Goal: Task Accomplishment & Management: Manage account settings

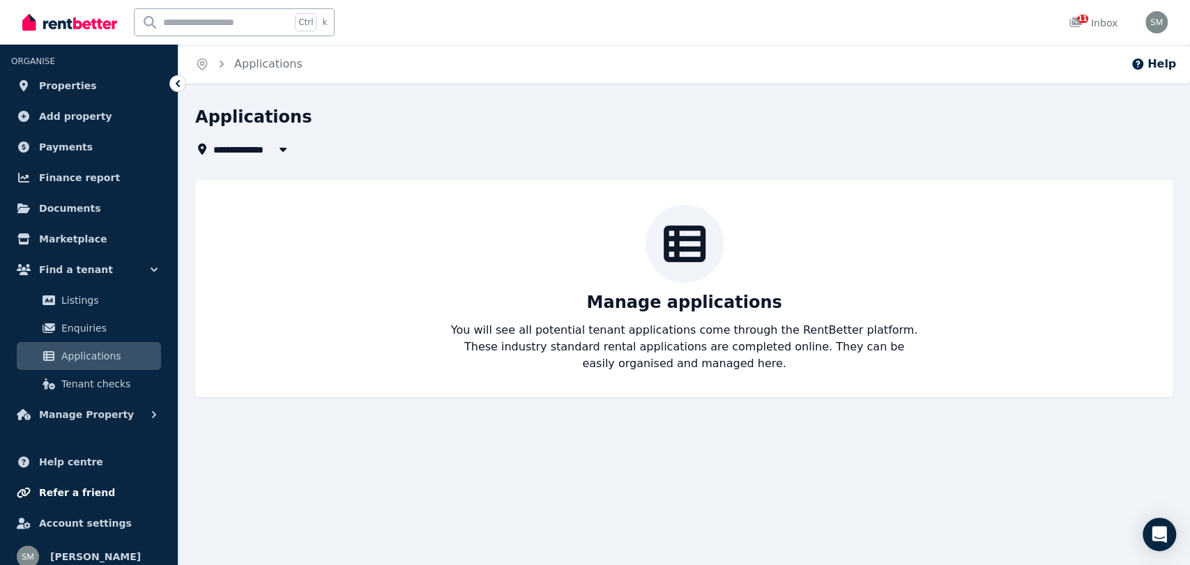
scroll to position [31, 0]
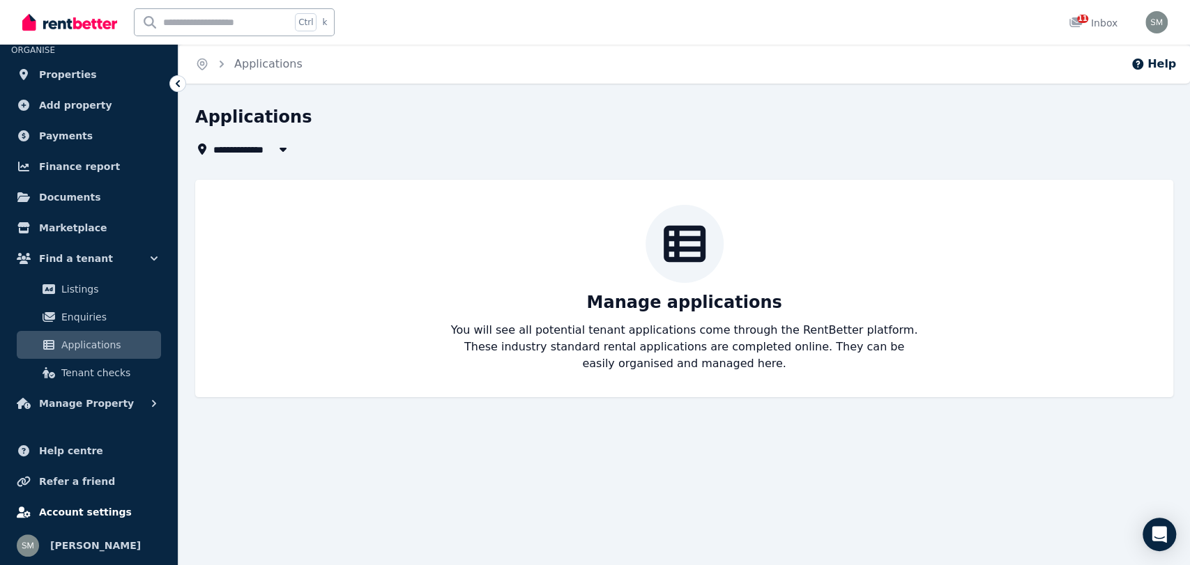
click at [97, 515] on span "Account settings" at bounding box center [85, 512] width 93 height 17
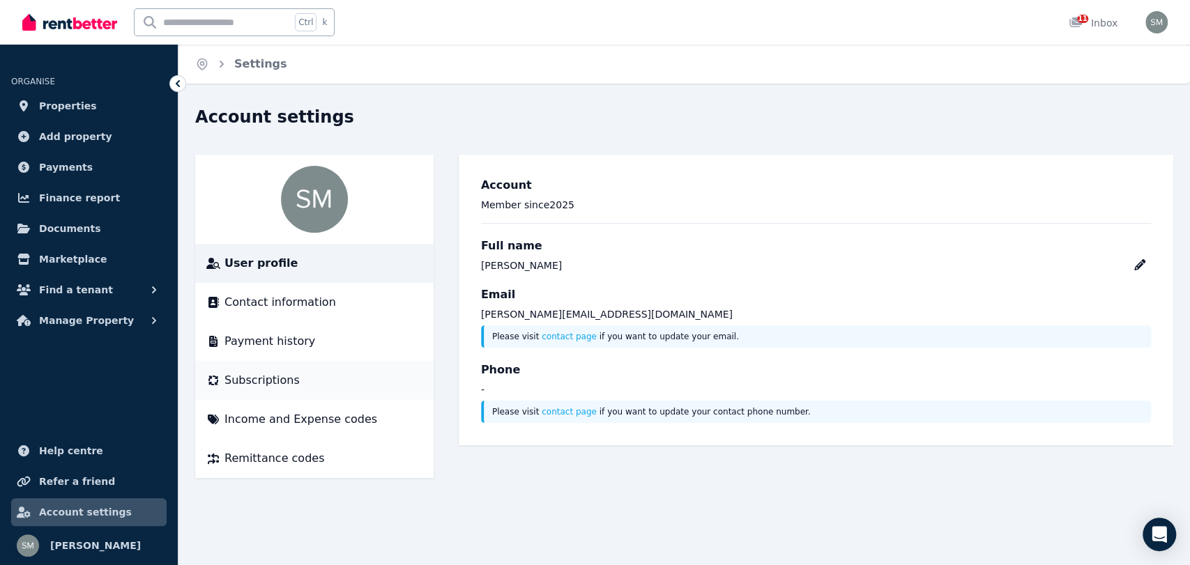
click at [297, 381] on div "Subscriptions" at bounding box center [314, 380] width 216 height 17
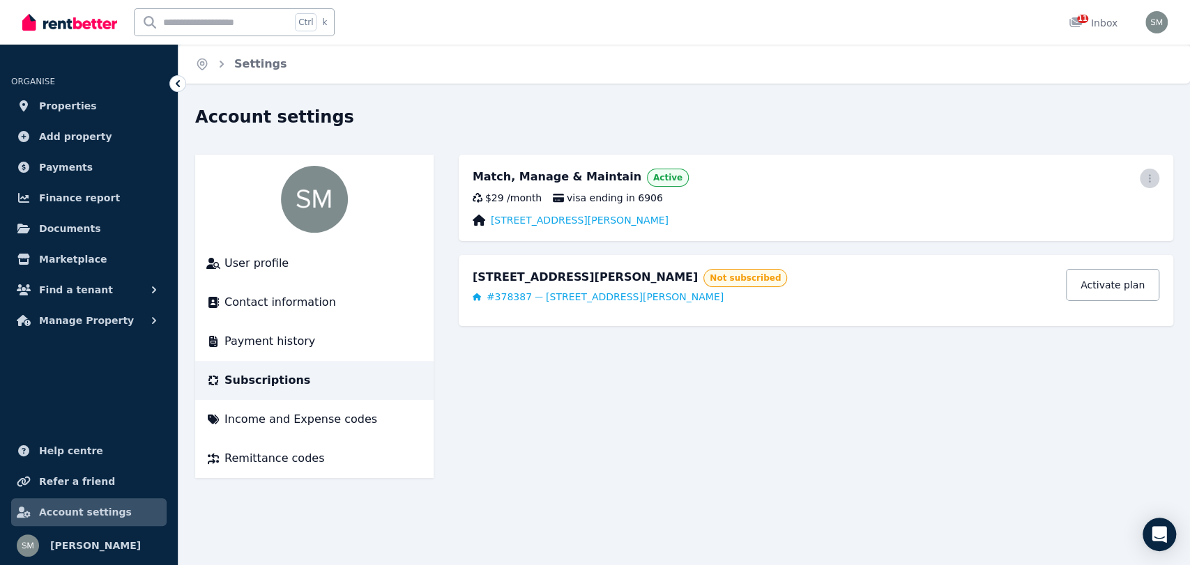
click at [1154, 179] on icon "button" at bounding box center [1149, 179] width 11 height 10
click at [1051, 252] on span "Cancel plan" at bounding box center [1087, 260] width 123 height 17
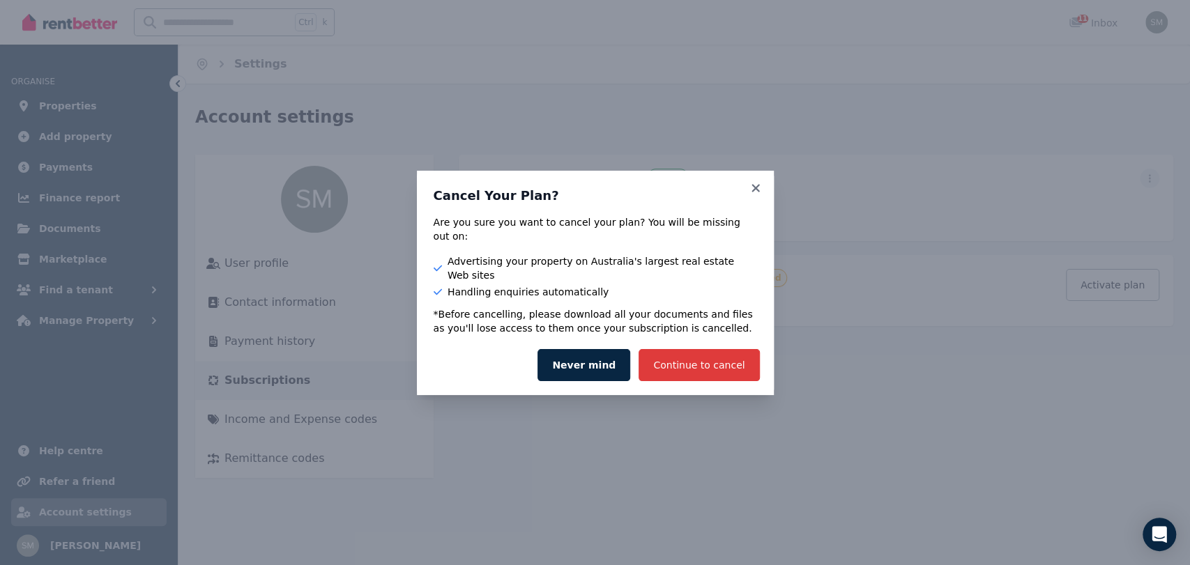
click at [731, 351] on button "Continue to cancel" at bounding box center [699, 365] width 121 height 32
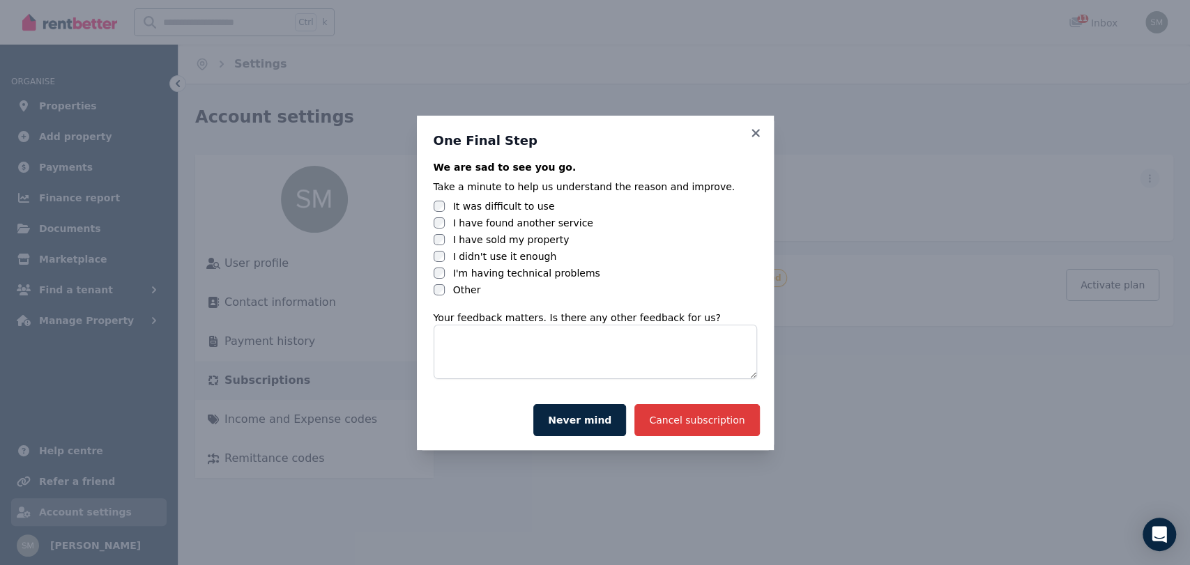
click at [727, 425] on button "Cancel subscription" at bounding box center [696, 420] width 125 height 32
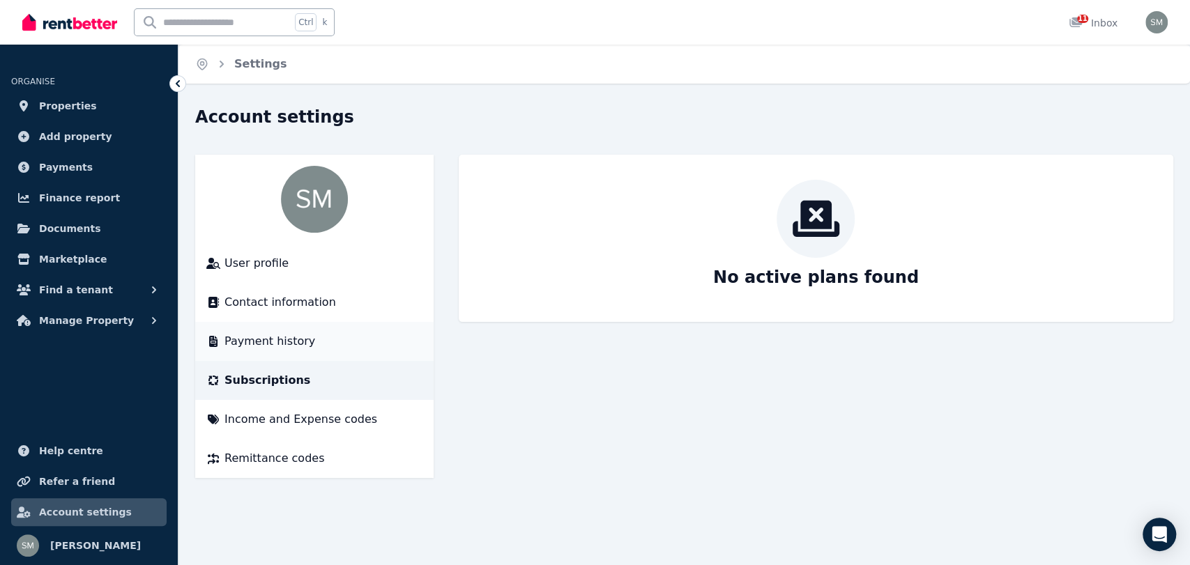
click at [268, 337] on span "Payment history" at bounding box center [270, 341] width 91 height 17
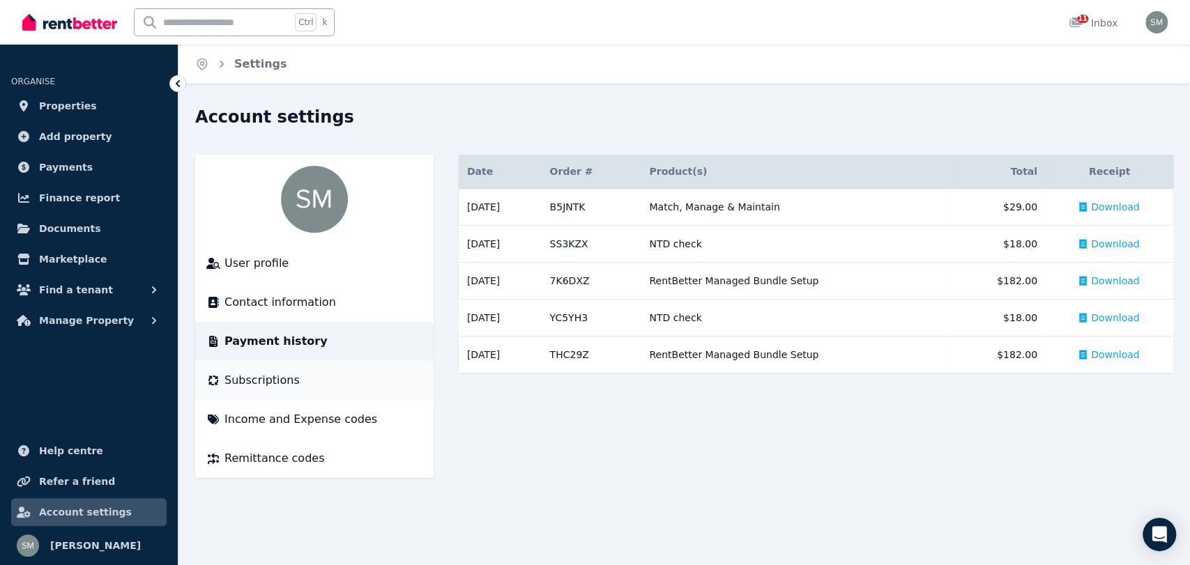
click at [309, 382] on div "Subscriptions" at bounding box center [314, 380] width 216 height 17
